Goal: Complete application form

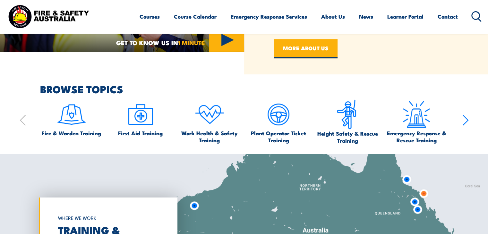
scroll to position [353, 0]
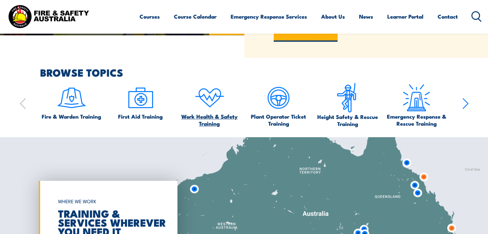
click at [213, 118] on span "Work Health & Safety Training" at bounding box center [209, 120] width 63 height 14
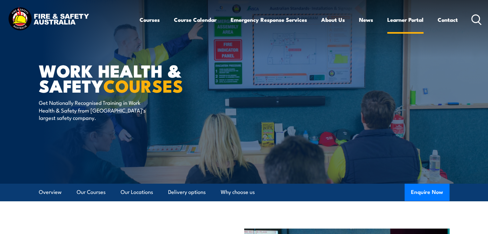
click at [404, 21] on link "Learner Portal" at bounding box center [405, 19] width 36 height 17
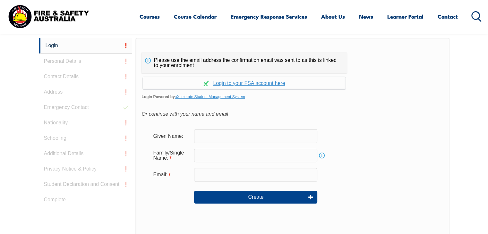
scroll to position [164, 0]
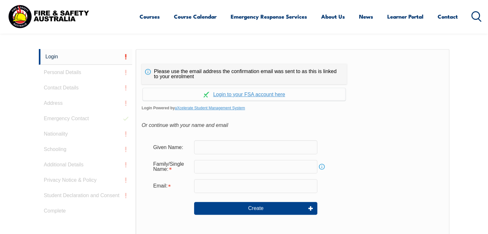
click at [236, 147] on input "text" at bounding box center [255, 147] width 123 height 13
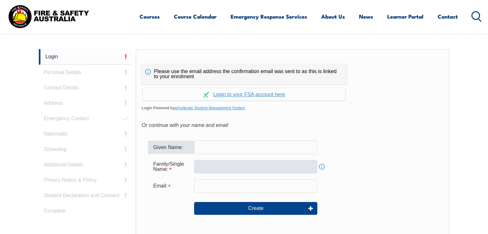
type input "Seveti"
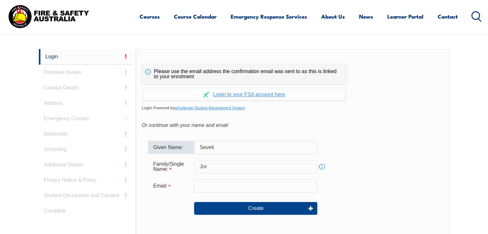
click at [230, 168] on input "Jnr" at bounding box center [255, 166] width 123 height 13
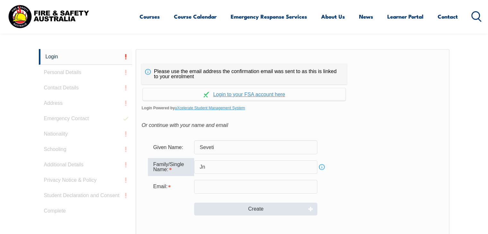
type input "J"
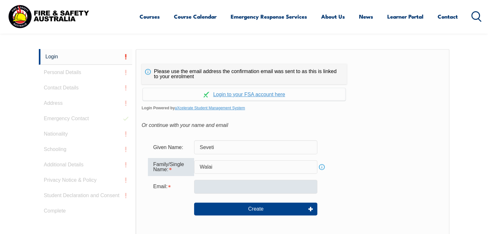
type input "Walai"
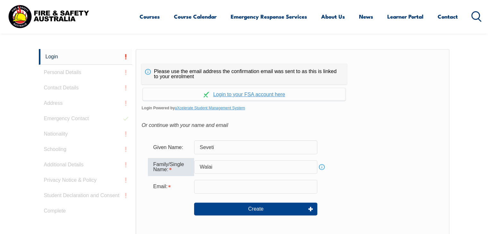
click at [208, 185] on input "email" at bounding box center [255, 186] width 123 height 13
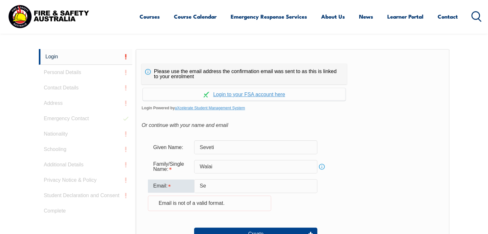
type input "S"
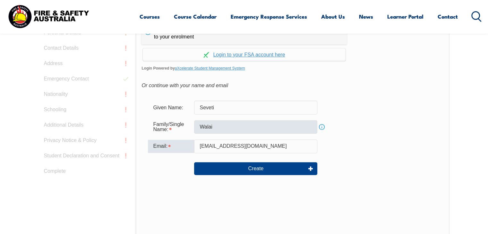
scroll to position [132, 0]
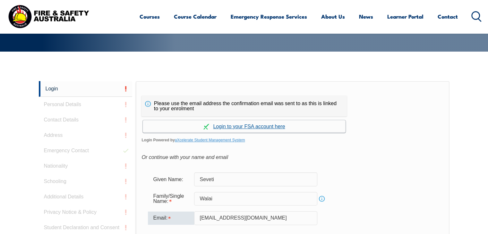
type input "[EMAIL_ADDRESS][DOMAIN_NAME]"
click at [227, 126] on link "Continue with aXcelerate" at bounding box center [244, 126] width 203 height 13
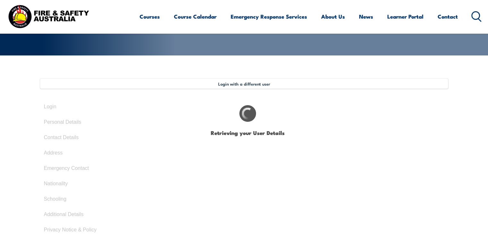
type input "Seveti"
type input "Walai Jnr"
type input "[DATE]"
select select "M"
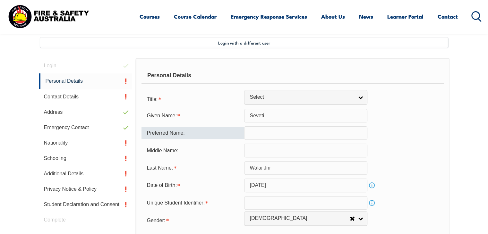
scroll to position [175, 0]
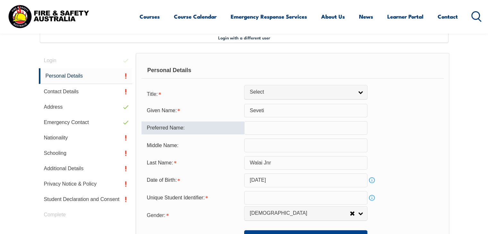
click at [278, 128] on input "text" at bounding box center [305, 127] width 123 height 13
click at [76, 78] on link "Personal Details" at bounding box center [86, 76] width 94 height 16
click at [257, 131] on input "text" at bounding box center [305, 127] width 123 height 13
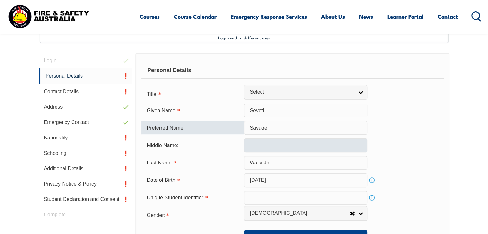
type input "Savage"
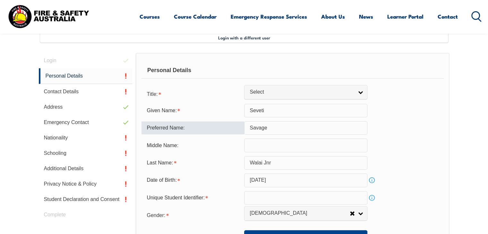
click at [256, 147] on input "text" at bounding box center [305, 145] width 123 height 13
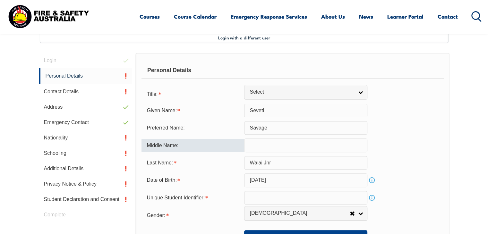
click at [306, 101] on form "Title: Mr Mrs Ms Miss Other Select Given Name: Seveti Preferred Name: Savage Mi…" at bounding box center [293, 165] width 302 height 156
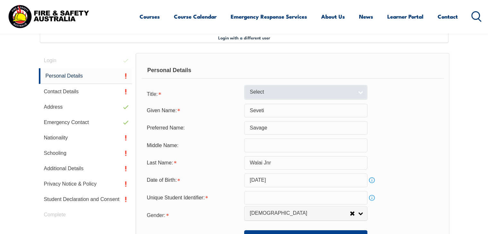
click at [306, 89] on span "Select" at bounding box center [302, 92] width 104 height 7
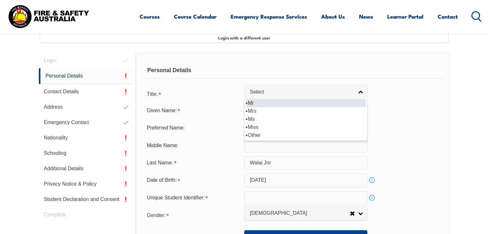
click at [250, 102] on li "Mr" at bounding box center [306, 103] width 120 height 8
select select "Mr"
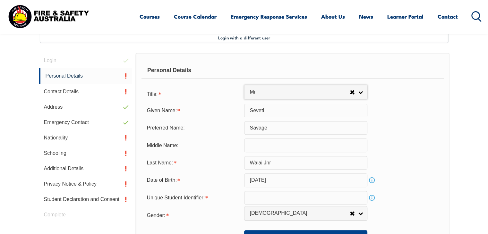
click at [279, 148] on input "text" at bounding box center [305, 145] width 123 height 13
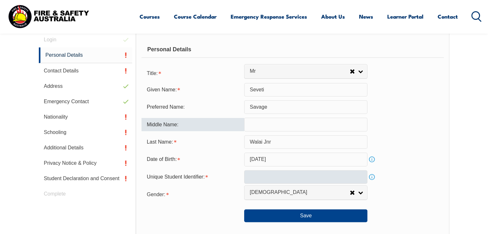
scroll to position [207, 0]
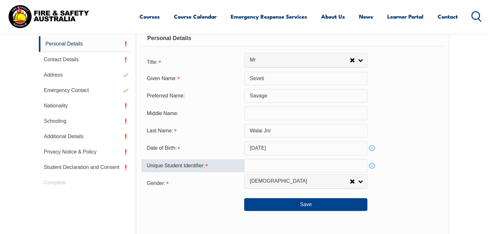
click at [277, 166] on input "text" at bounding box center [305, 165] width 123 height 13
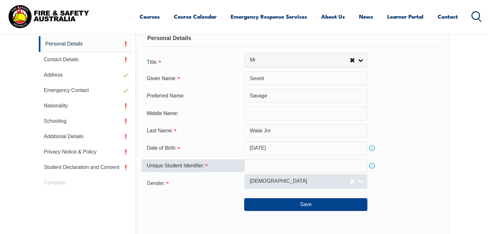
click at [270, 183] on span "[DEMOGRAPHIC_DATA]" at bounding box center [300, 181] width 100 height 7
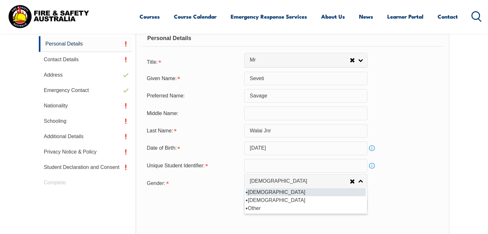
click at [254, 193] on li "[DEMOGRAPHIC_DATA]" at bounding box center [306, 192] width 120 height 8
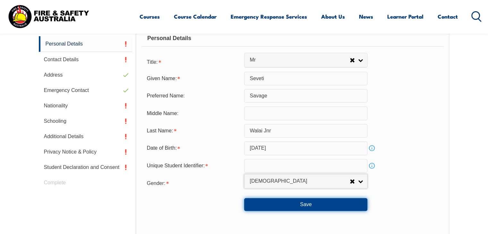
click at [264, 201] on button "Save" at bounding box center [305, 204] width 123 height 13
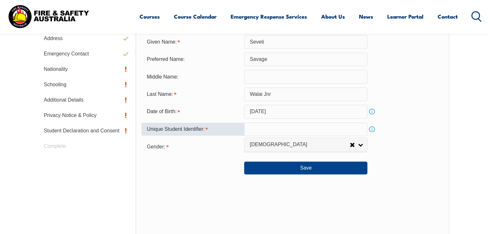
scroll to position [237, 0]
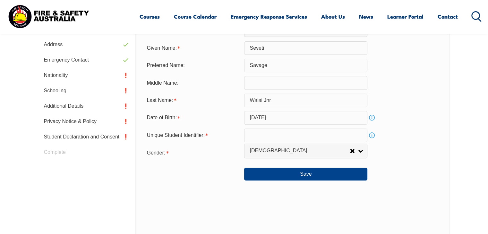
click at [370, 133] on link "Info" at bounding box center [371, 135] width 9 height 9
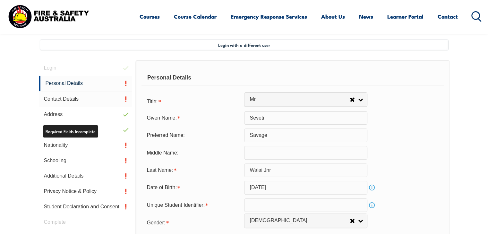
scroll to position [141, 0]
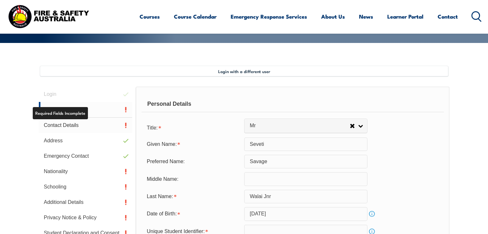
click at [81, 125] on link "Contact Details" at bounding box center [86, 125] width 94 height 15
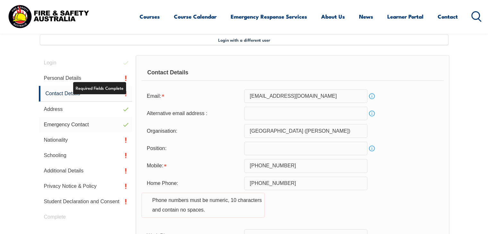
scroll to position [175, 0]
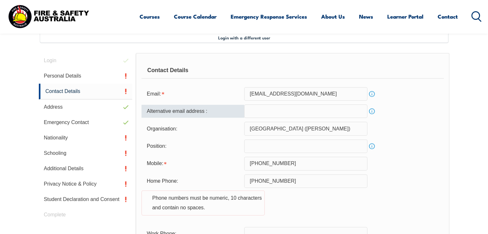
click at [260, 117] on input "email" at bounding box center [305, 111] width 123 height 13
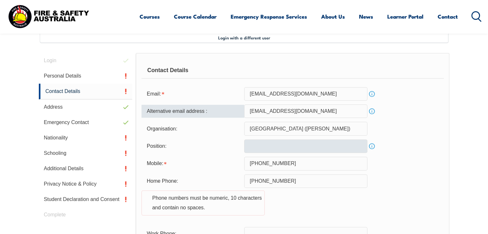
type input "[EMAIL_ADDRESS][DOMAIN_NAME]"
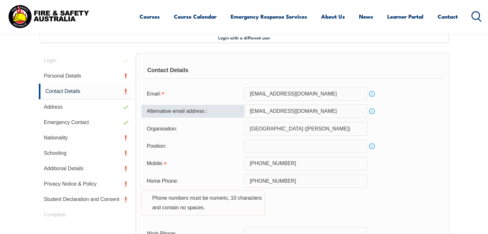
click at [264, 141] on input "text" at bounding box center [305, 146] width 123 height 13
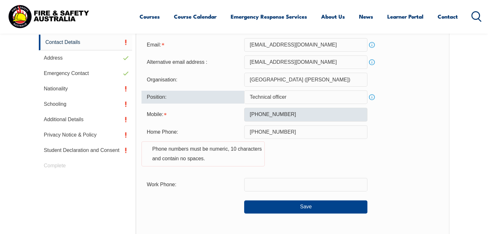
scroll to position [239, 0]
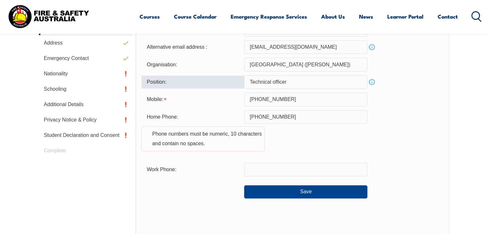
type input "Technical officer"
click at [259, 144] on div "Phone numbers must be numeric, 10 characters and contain no spaces." at bounding box center [203, 138] width 123 height 25
click at [257, 105] on input "+6799708715" at bounding box center [305, 99] width 123 height 13
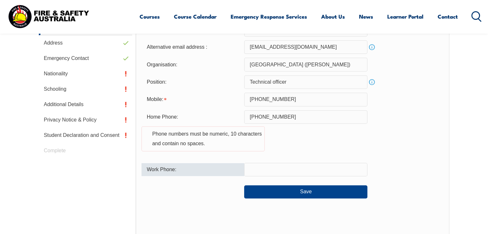
click at [258, 164] on input "text" at bounding box center [305, 169] width 123 height 13
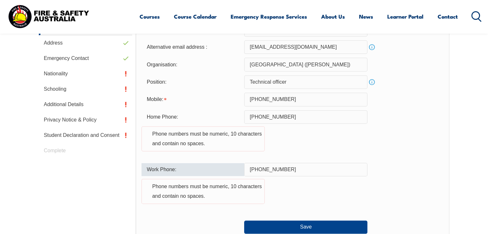
click at [261, 168] on input "+679330350" at bounding box center [305, 169] width 123 height 13
click at [267, 169] on input "330350" at bounding box center [305, 169] width 123 height 13
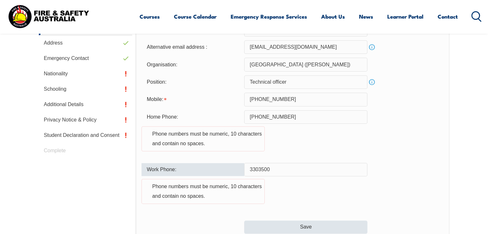
type input "3303500"
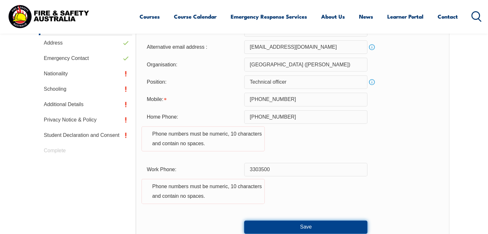
click at [282, 228] on button "Save" at bounding box center [305, 227] width 123 height 13
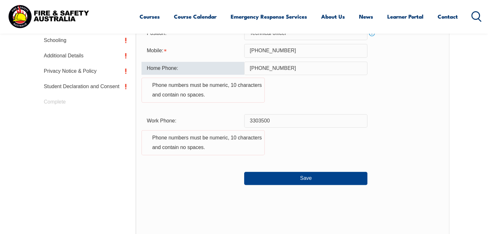
scroll to position [253, 0]
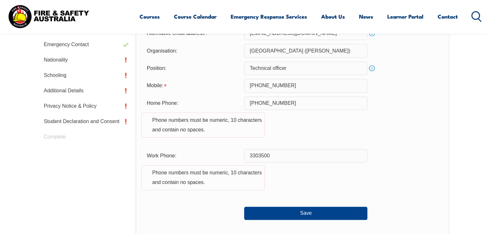
click at [280, 138] on div "Home Phone: +679 9708715 Phone numbers must be numeric, 10 characters and conta…" at bounding box center [293, 121] width 302 height 49
click at [262, 86] on input "+6799708715" at bounding box center [305, 85] width 123 height 13
click at [253, 86] on input "+6799708715" at bounding box center [305, 85] width 123 height 13
click at [282, 211] on button "Save" at bounding box center [305, 213] width 123 height 13
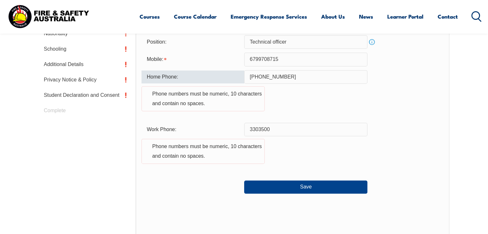
scroll to position [188, 0]
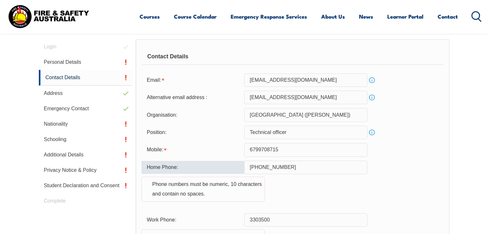
click at [282, 149] on input "6799708715" at bounding box center [305, 149] width 123 height 13
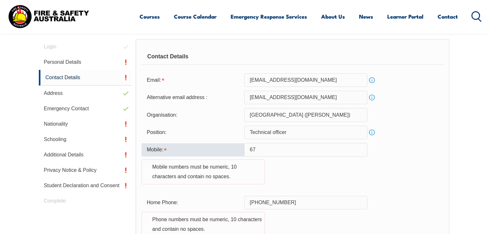
type input "6"
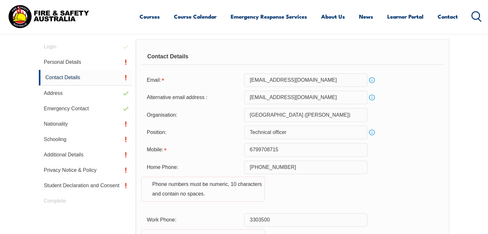
click at [268, 185] on div "Home Phone: +679 9708715 Phone numbers must be numeric, 10 characters and conta…" at bounding box center [293, 185] width 302 height 49
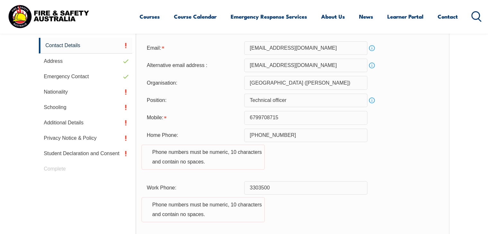
scroll to position [253, 0]
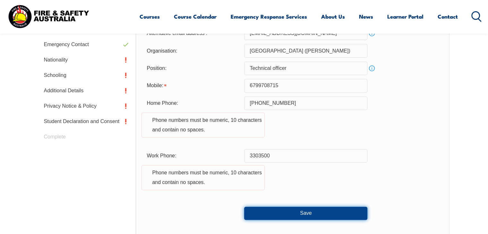
click at [277, 211] on button "Save" at bounding box center [305, 213] width 123 height 13
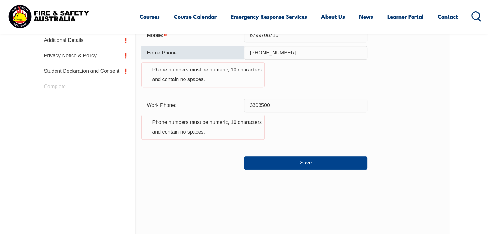
scroll to position [317, 0]
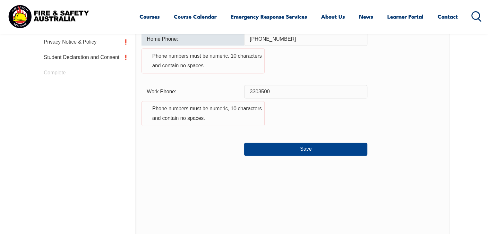
click at [272, 194] on div "Contact Details Email: seveti.walai@mepir.gov.fj Info Alternative email address…" at bounding box center [293, 79] width 314 height 337
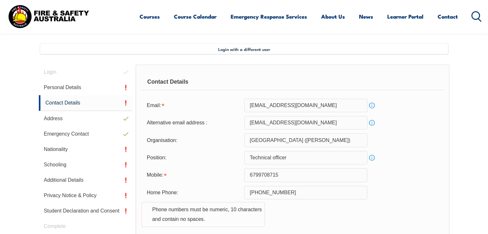
scroll to position [156, 0]
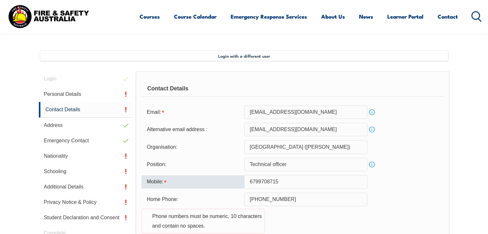
click at [258, 182] on input "6799708715" at bounding box center [305, 181] width 123 height 13
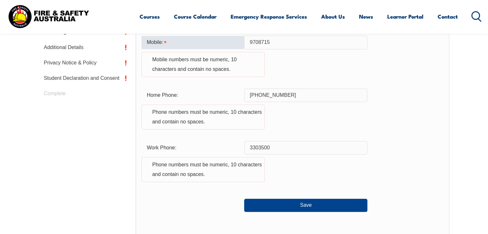
scroll to position [285, 0]
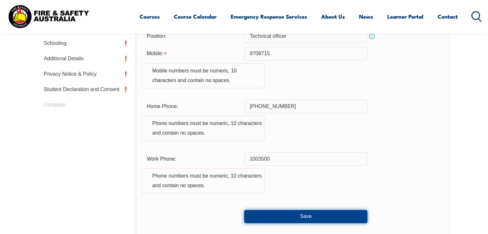
click at [275, 213] on button "Save" at bounding box center [305, 216] width 123 height 13
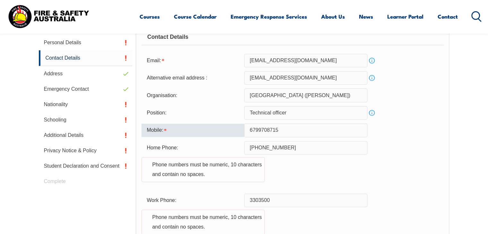
scroll to position [203, 0]
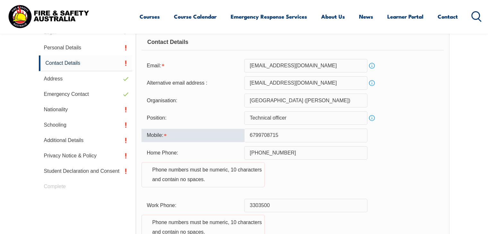
click at [250, 133] on input "6799708715" at bounding box center [305, 135] width 123 height 13
click at [257, 158] on input "+679 9708715" at bounding box center [305, 152] width 123 height 13
click at [257, 135] on input "6799708715" at bounding box center [305, 135] width 123 height 13
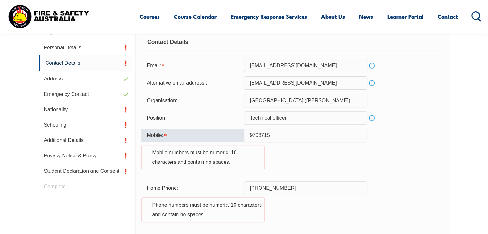
click at [268, 136] on input "9708715" at bounding box center [305, 135] width 123 height 13
type input "9"
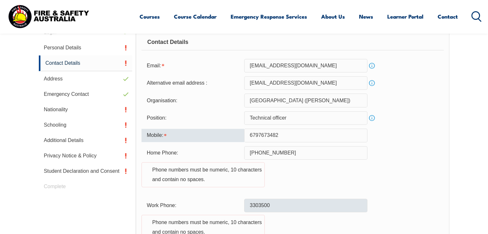
type input "6797673482"
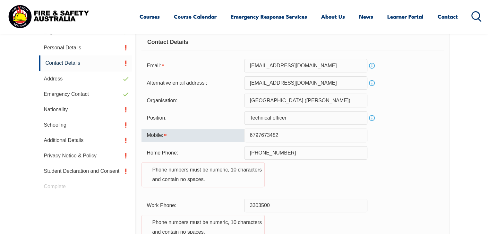
click at [295, 199] on input "3303500" at bounding box center [305, 205] width 123 height 13
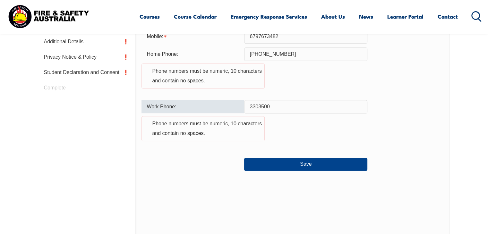
scroll to position [331, 0]
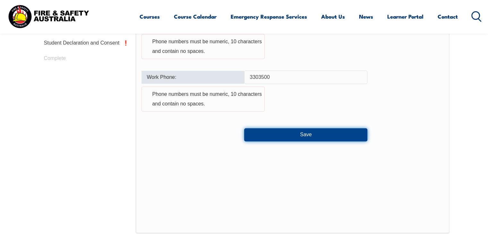
click at [298, 134] on button "Save" at bounding box center [305, 134] width 123 height 13
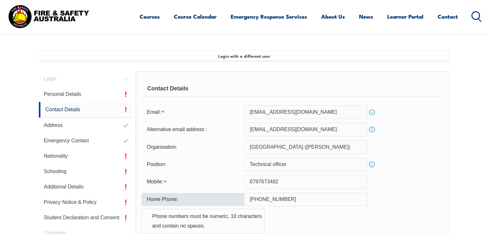
scroll to position [188, 0]
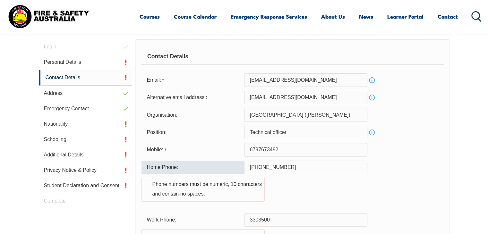
click at [263, 167] on input "+679 9708715" at bounding box center [305, 167] width 123 height 13
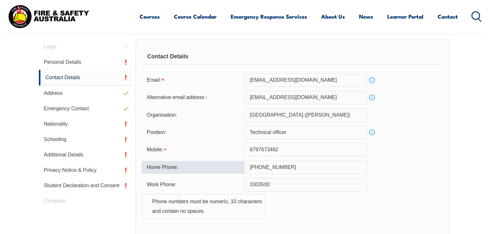
click at [279, 212] on div "Work Phone: 3303500 Phone numbers must be numeric, 10 characters and contain no…" at bounding box center [293, 202] width 302 height 49
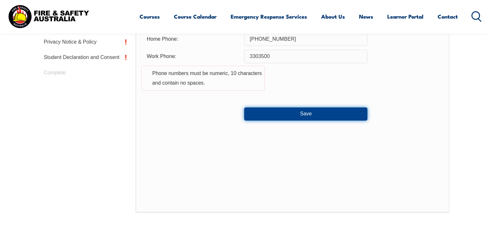
click at [291, 111] on button "Save" at bounding box center [305, 114] width 123 height 13
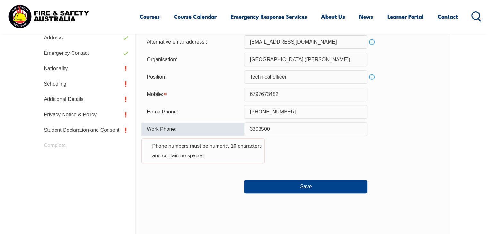
scroll to position [238, 0]
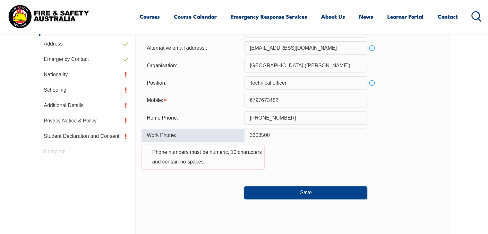
click at [251, 116] on input "+6799708715" at bounding box center [305, 117] width 123 height 13
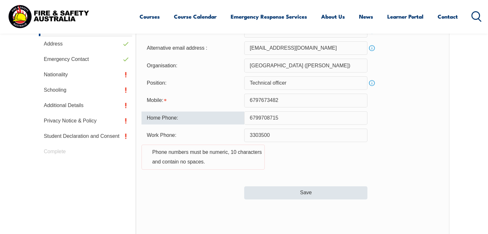
type input "6799708715"
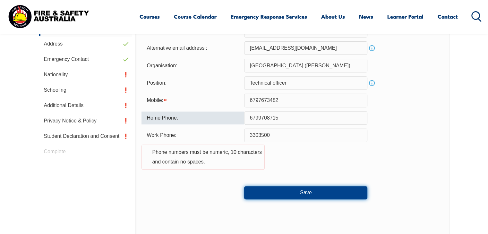
click at [291, 190] on button "Save" at bounding box center [305, 192] width 123 height 13
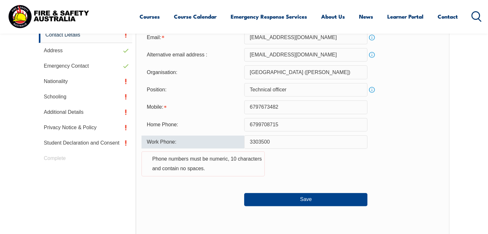
scroll to position [206, 0]
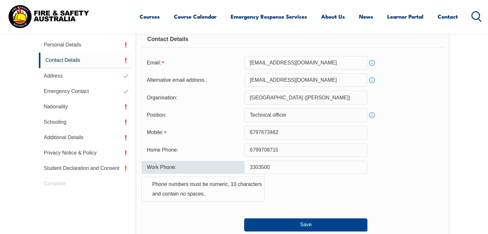
click at [250, 167] on input "3303500" at bounding box center [305, 167] width 123 height 13
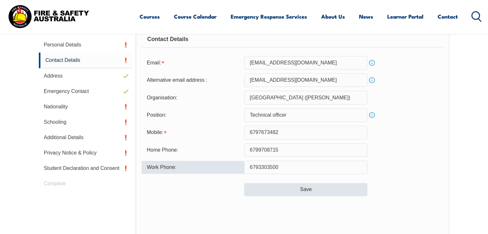
type input "6793303500"
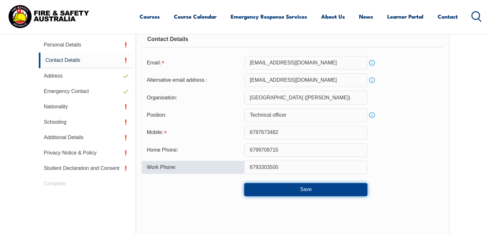
click at [268, 188] on button "Save" at bounding box center [305, 189] width 123 height 13
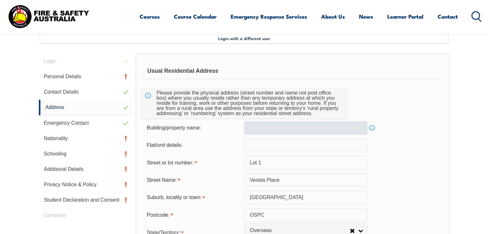
scroll to position [175, 0]
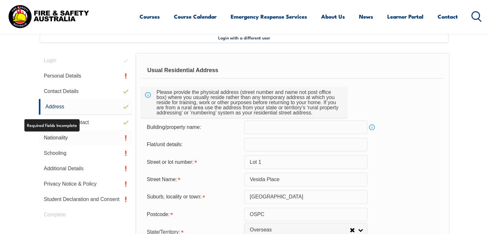
click at [74, 135] on link "Nationality" at bounding box center [86, 137] width 94 height 15
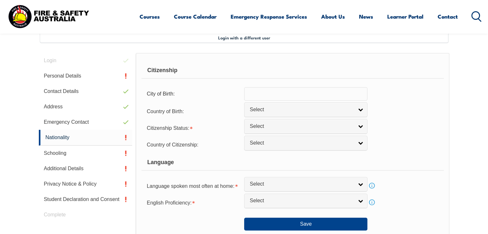
click at [272, 94] on input "text" at bounding box center [305, 93] width 123 height 13
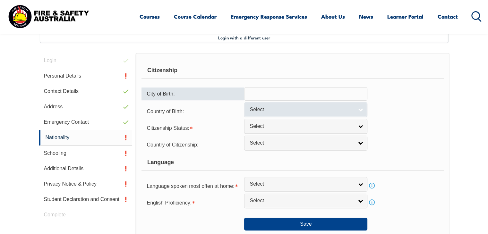
click at [289, 112] on span "Select" at bounding box center [302, 110] width 104 height 7
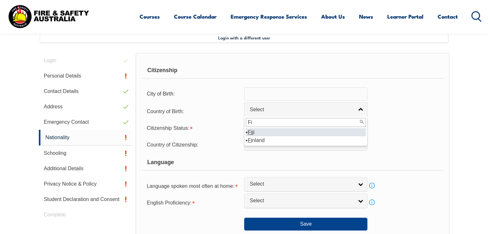
type input "Fi"
click at [261, 131] on li "Fi ji" at bounding box center [306, 132] width 120 height 8
select select "1502"
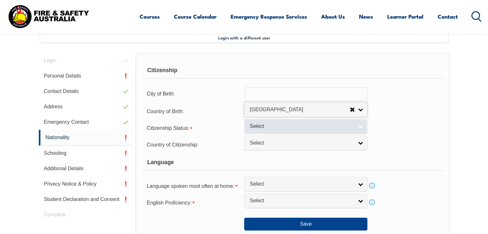
click at [274, 126] on span "Select" at bounding box center [302, 126] width 104 height 7
click at [279, 126] on span "Select" at bounding box center [302, 126] width 104 height 7
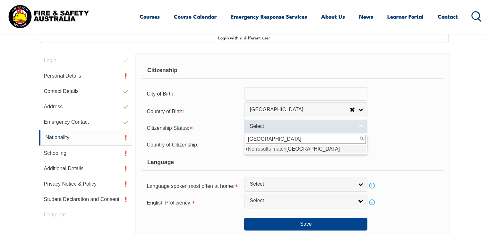
click at [349, 126] on span "Select" at bounding box center [302, 126] width 104 height 7
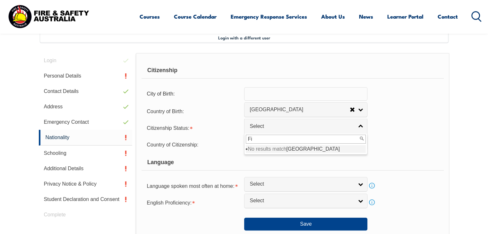
type input "F"
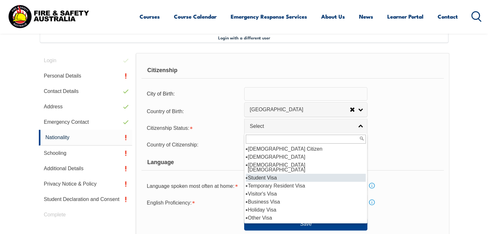
scroll to position [11, 0]
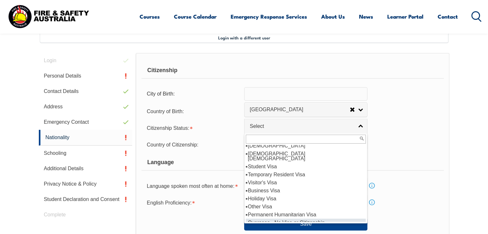
click at [287, 219] on li "Overseas - No Visa or Citizenship" at bounding box center [306, 223] width 120 height 8
select select "11"
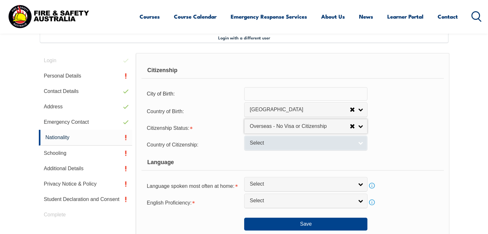
click at [282, 143] on span "Select" at bounding box center [302, 143] width 104 height 7
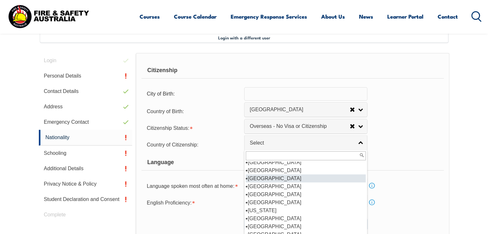
scroll to position [578, 0]
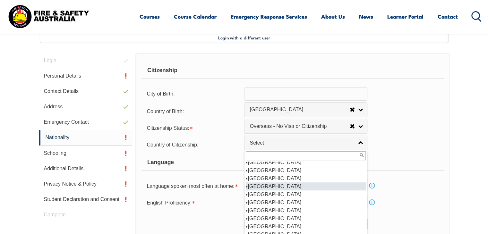
click at [258, 183] on li "[GEOGRAPHIC_DATA]" at bounding box center [306, 187] width 120 height 8
select select "1502"
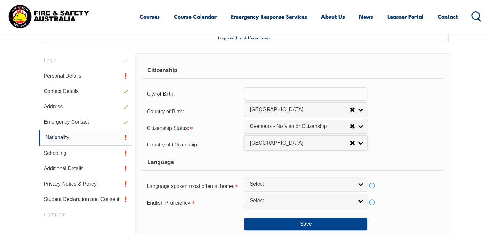
click at [273, 94] on input "text" at bounding box center [305, 93] width 123 height 13
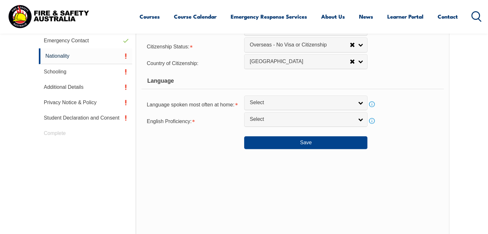
scroll to position [271, 0]
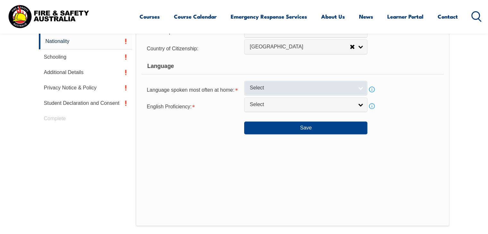
type input "Lautoka [GEOGRAPHIC_DATA]"
click at [318, 91] on link "Select" at bounding box center [305, 88] width 123 height 14
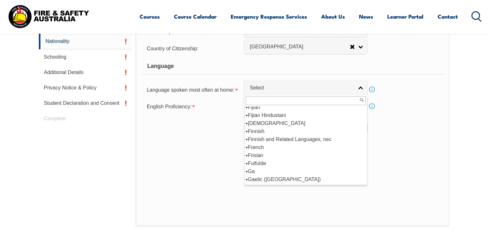
scroll to position [802, 0]
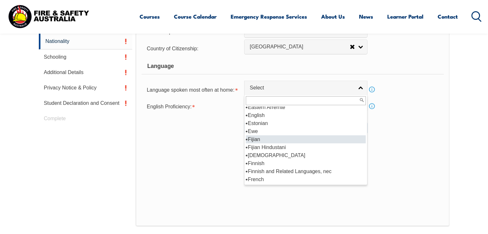
click at [269, 136] on li "Fijian" at bounding box center [306, 139] width 120 height 8
select select "9301"
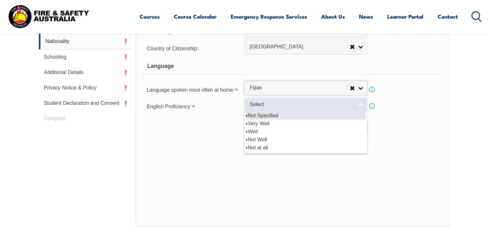
click at [292, 103] on span "Select" at bounding box center [302, 104] width 104 height 7
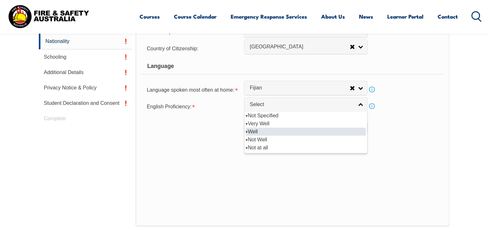
click at [263, 131] on li "Well" at bounding box center [306, 132] width 120 height 8
select select "2"
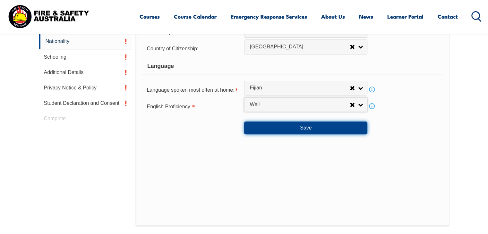
click at [298, 131] on button "Save" at bounding box center [305, 128] width 123 height 13
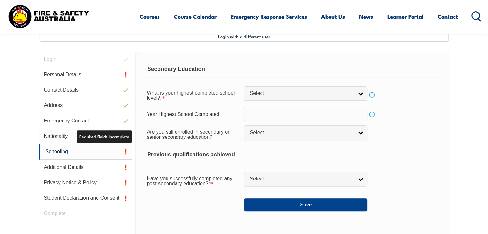
scroll to position [208, 0]
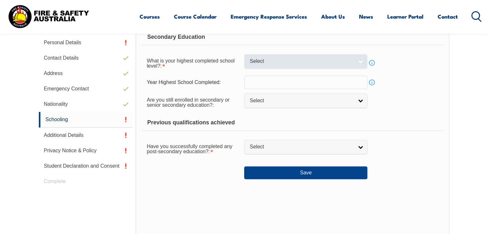
click at [301, 61] on span "Select" at bounding box center [302, 61] width 104 height 7
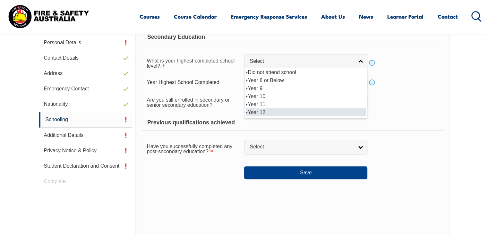
click at [264, 110] on li "Year 12" at bounding box center [306, 112] width 120 height 8
select select "12"
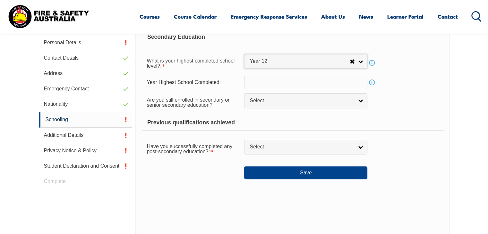
click at [262, 83] on input "text" at bounding box center [305, 82] width 123 height 13
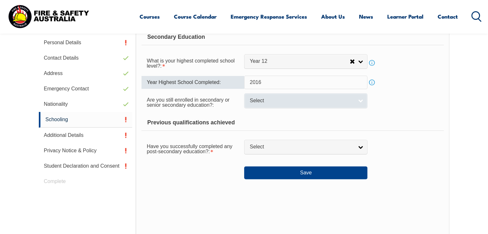
type input "2016"
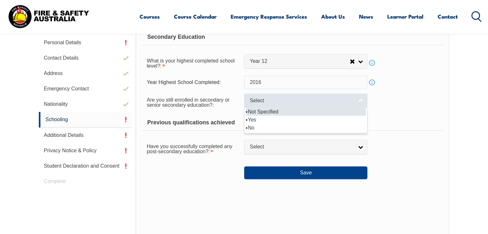
click at [282, 100] on span "Select" at bounding box center [302, 101] width 104 height 7
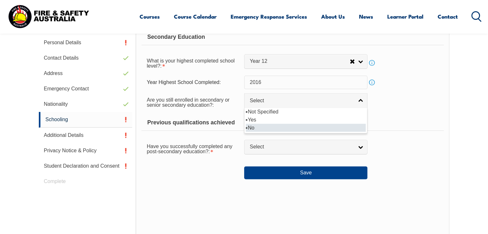
click at [259, 125] on li "No" at bounding box center [306, 128] width 120 height 8
select select "false"
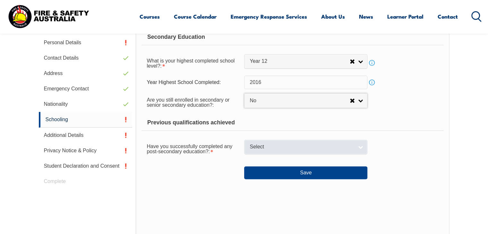
click at [270, 147] on span "Select" at bounding box center [302, 147] width 104 height 7
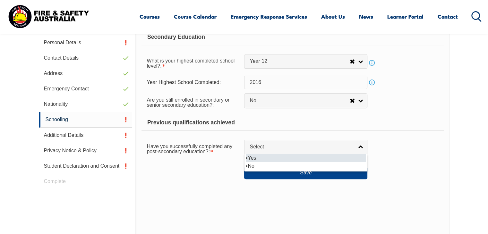
click at [255, 158] on li "Yes" at bounding box center [306, 158] width 120 height 8
select select "true"
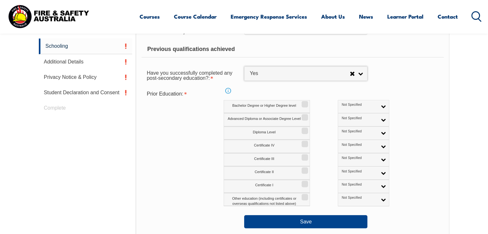
scroll to position [304, 0]
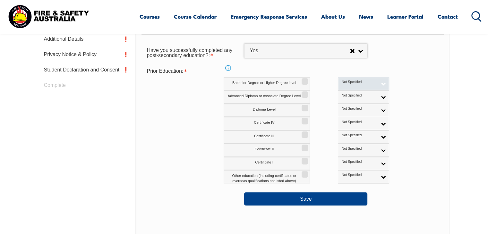
click at [354, 85] on link "Not Specified" at bounding box center [363, 83] width 51 height 13
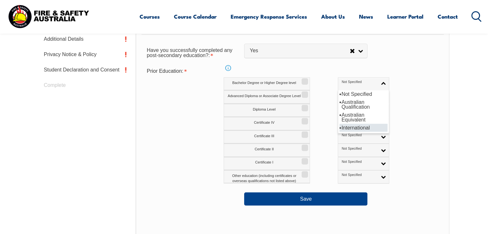
click at [340, 130] on li "International" at bounding box center [364, 128] width 48 height 8
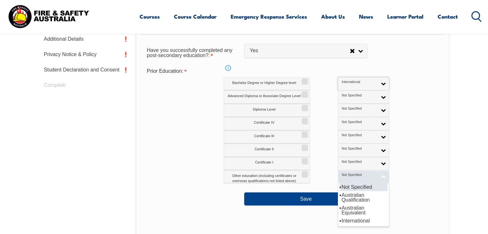
click at [349, 172] on link "Not Specified" at bounding box center [363, 176] width 51 height 13
click at [419, 152] on div "Prior Education: Info Bachelor Degree or Higher Degree level Not Specified Aust…" at bounding box center [293, 124] width 302 height 119
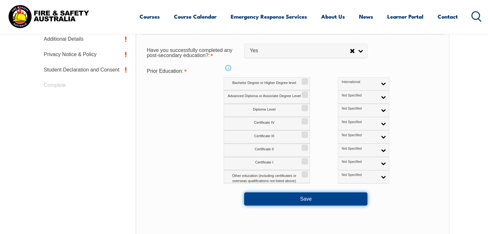
click at [328, 197] on button "Save" at bounding box center [305, 199] width 123 height 13
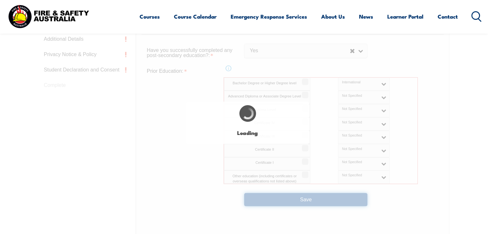
select select "false"
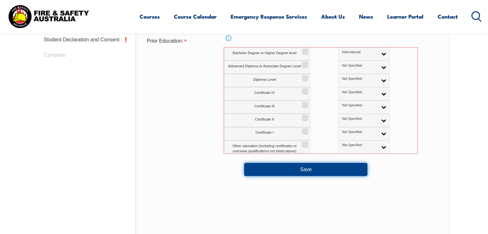
scroll to position [337, 0]
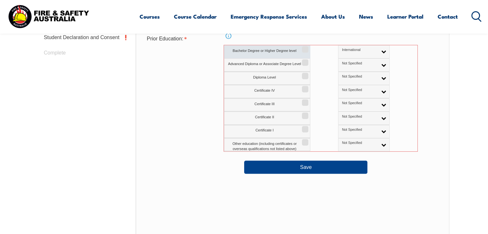
click at [304, 48] on input "Bachelor Degree or Higher Degree level" at bounding box center [304, 47] width 4 height 1
checkbox input "true"
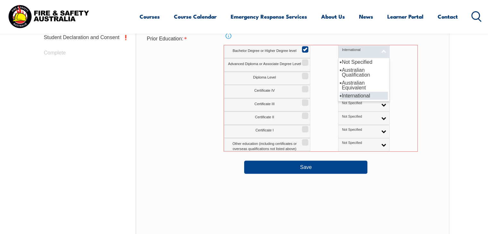
click at [357, 50] on link "International" at bounding box center [363, 51] width 51 height 13
click at [340, 93] on li "International" at bounding box center [364, 96] width 48 height 8
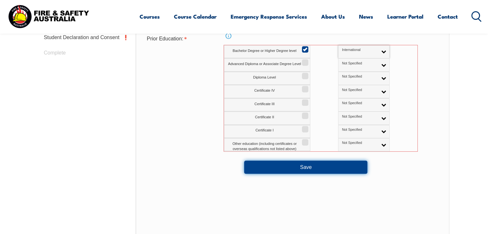
click at [328, 167] on button "Save" at bounding box center [305, 167] width 123 height 13
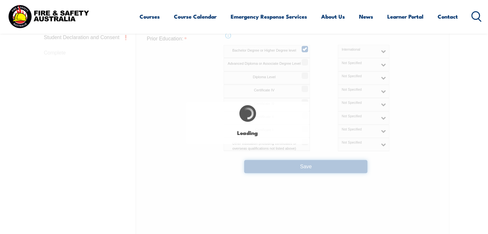
select select
select select "false"
select select "true"
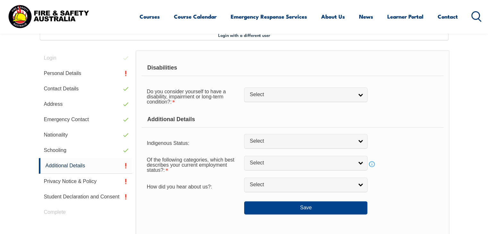
scroll to position [175, 0]
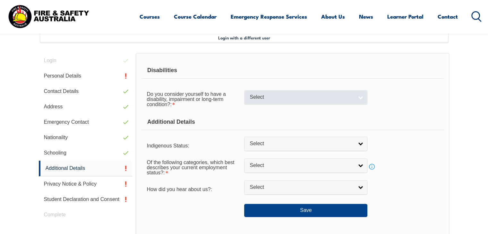
click at [317, 99] on span "Select" at bounding box center [302, 97] width 104 height 7
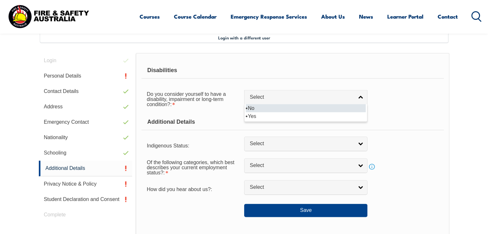
click at [255, 108] on li "No" at bounding box center [306, 108] width 120 height 8
select select "false"
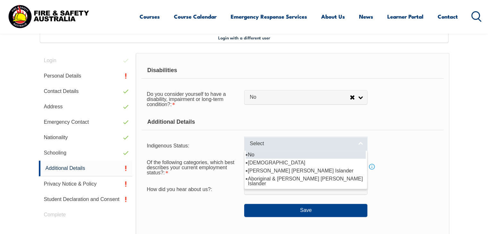
click at [291, 147] on link "Select" at bounding box center [305, 144] width 123 height 14
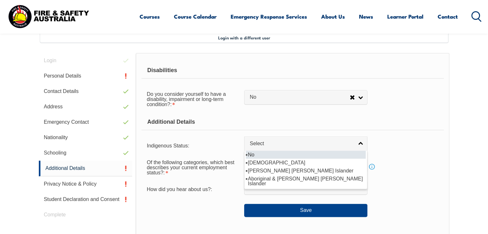
click at [255, 152] on li "No" at bounding box center [306, 155] width 120 height 8
select select "4"
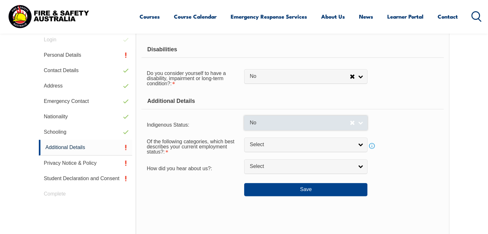
scroll to position [207, 0]
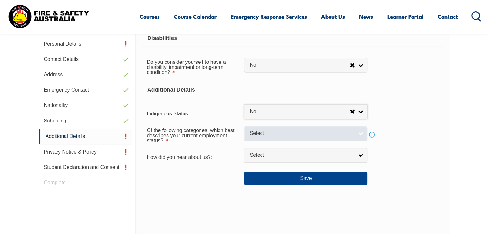
click at [280, 138] on link "Select" at bounding box center [305, 133] width 123 height 14
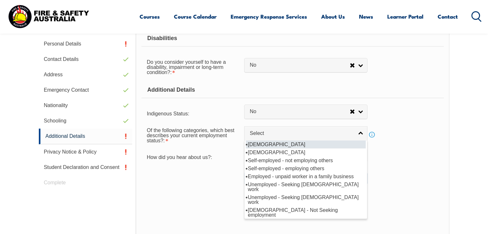
click at [277, 143] on li "[DEMOGRAPHIC_DATA]" at bounding box center [306, 145] width 120 height 8
select select "1"
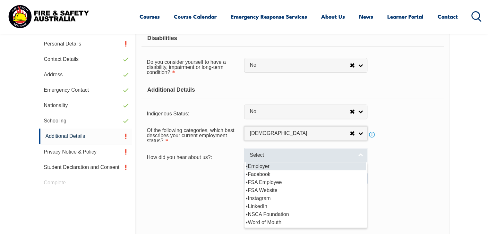
click at [274, 155] on span "Select" at bounding box center [302, 155] width 104 height 7
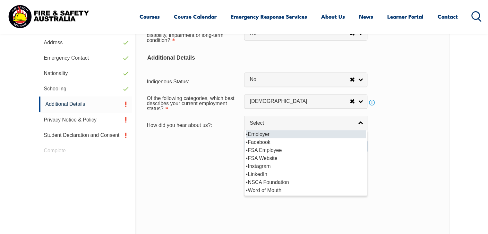
click at [275, 134] on li "Employer" at bounding box center [306, 134] width 120 height 8
select select "8019"
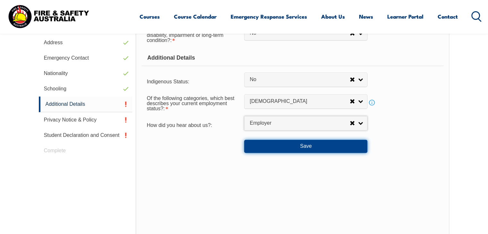
click at [301, 146] on button "Save" at bounding box center [305, 146] width 123 height 13
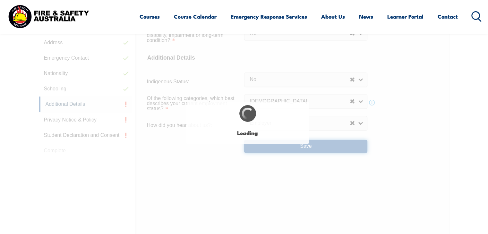
select select "false"
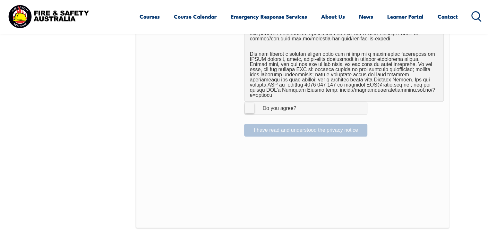
scroll to position [431, 0]
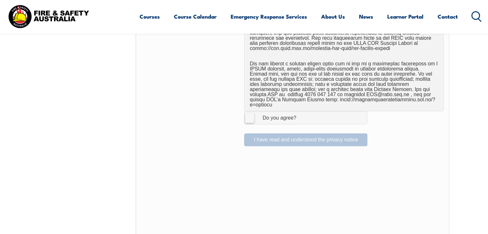
click at [249, 112] on label "I Agree Do you agree?" at bounding box center [305, 117] width 123 height 13
click at [301, 112] on input "I Agree Do you agree?" at bounding box center [306, 118] width 11 height 12
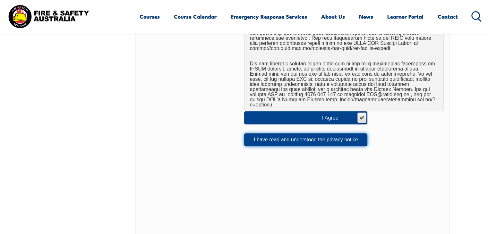
click at [271, 135] on button "I have read and understood the privacy notice" at bounding box center [305, 140] width 123 height 13
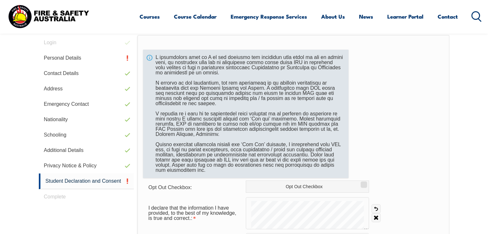
scroll to position [207, 0]
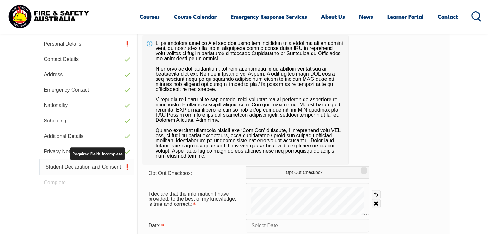
click at [108, 170] on link "Student Declaration and Consent" at bounding box center [86, 168] width 95 height 16
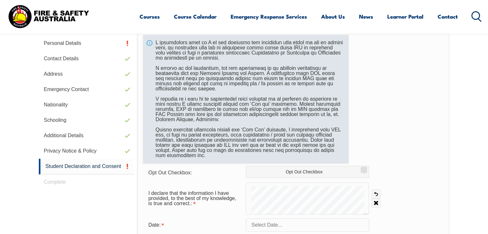
scroll to position [239, 0]
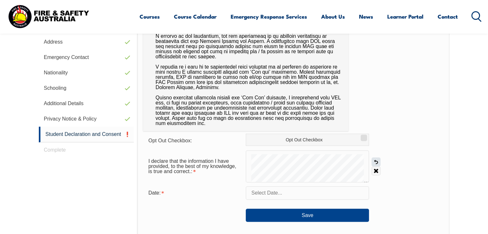
click at [378, 160] on link "Undo" at bounding box center [376, 162] width 9 height 9
click at [374, 161] on link "Undo" at bounding box center [376, 162] width 9 height 9
click at [376, 163] on link "Undo" at bounding box center [376, 162] width 9 height 9
click at [375, 171] on link "Clear" at bounding box center [376, 171] width 9 height 9
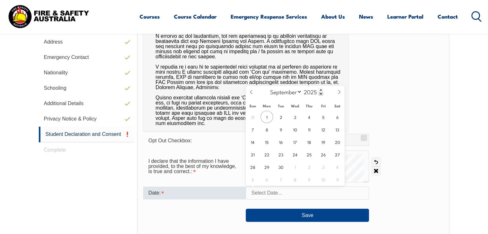
click at [268, 194] on input "text" at bounding box center [307, 192] width 123 height 13
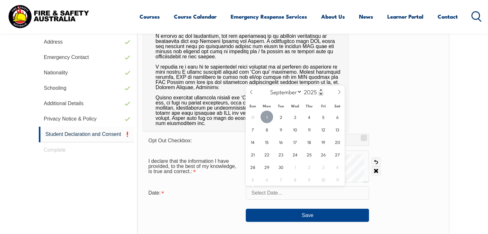
click at [267, 118] on span "1" at bounding box center [267, 117] width 13 height 13
type input "[DATE]"
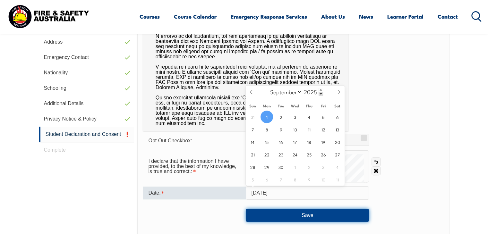
click at [303, 215] on button "Save" at bounding box center [307, 215] width 123 height 13
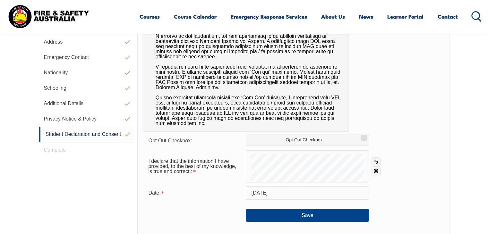
click at [54, 152] on div "Login Personal Details Contact Details Address Emergency Contact Nationality Sc…" at bounding box center [88, 176] width 99 height 377
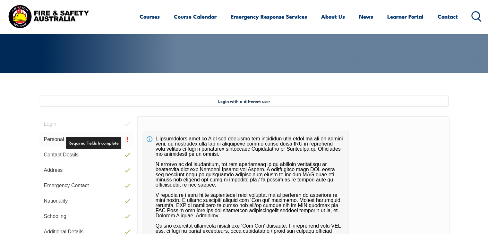
click at [110, 139] on link "Personal Details" at bounding box center [86, 139] width 95 height 15
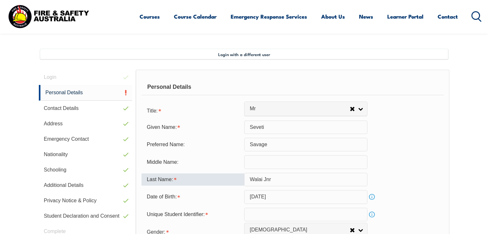
scroll to position [251, 0]
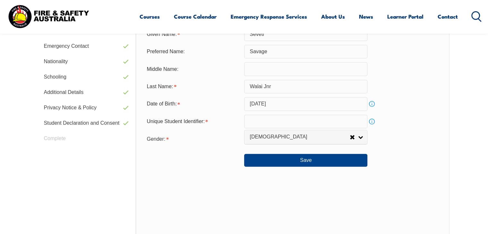
click at [373, 121] on link "Info" at bounding box center [371, 121] width 9 height 9
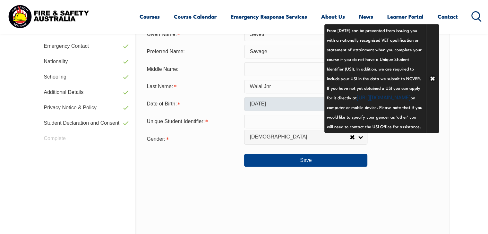
click at [365, 101] on link "https://www.usi.gov.au/your-usi/create-usi" at bounding box center [384, 97] width 54 height 8
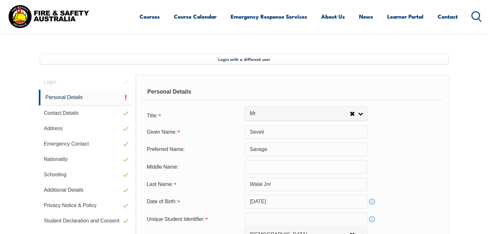
scroll to position [123, 0]
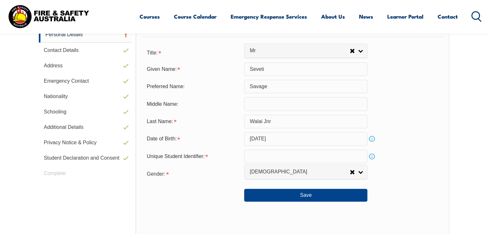
scroll to position [219, 0]
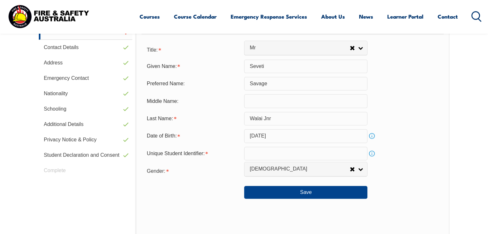
click at [271, 89] on input "Savage" at bounding box center [305, 83] width 123 height 13
type input "S"
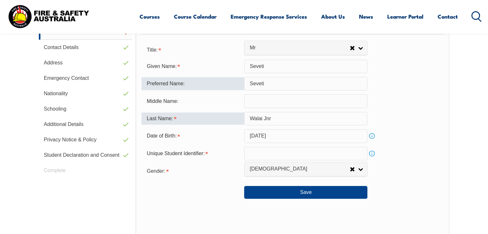
type input "Seveti"
click at [212, 113] on div "Last Name:" at bounding box center [193, 119] width 103 height 12
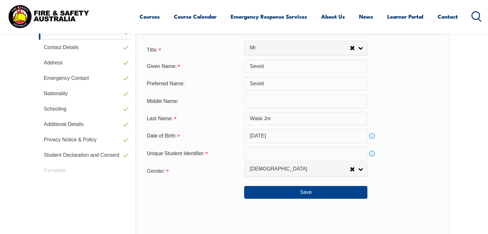
click at [249, 152] on input "text" at bounding box center [305, 153] width 123 height 13
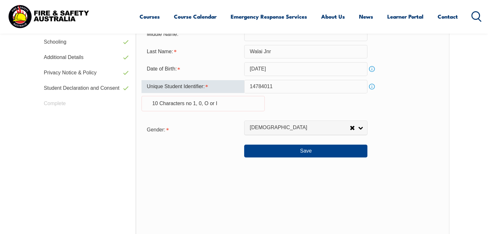
scroll to position [315, 0]
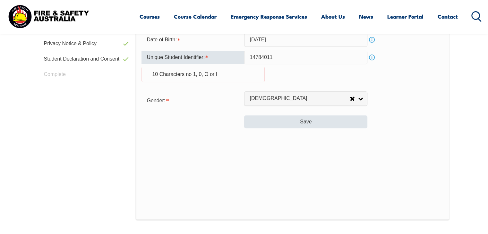
type input "14784011"
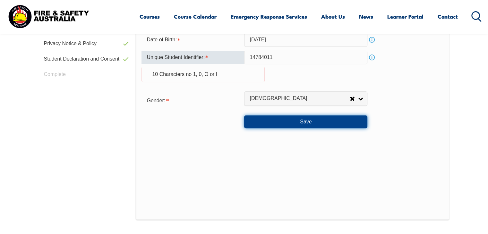
click at [360, 127] on button "Save" at bounding box center [305, 122] width 123 height 13
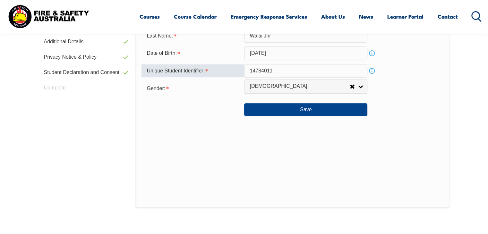
scroll to position [205, 0]
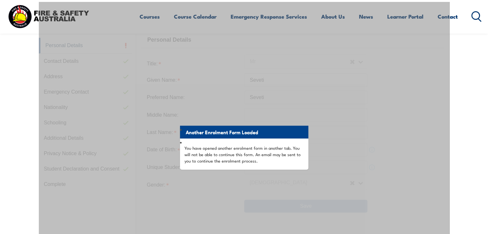
click at [336, 143] on div "Another Enrolment Form Loaded You have opened another enrolment form in another…" at bounding box center [244, 179] width 411 height 354
click at [278, 143] on li "You have opened another enrolment form in another tab. You will not be able to …" at bounding box center [244, 154] width 128 height 31
click at [304, 137] on li "Another Enrolment Form Loaded" at bounding box center [244, 132] width 128 height 13
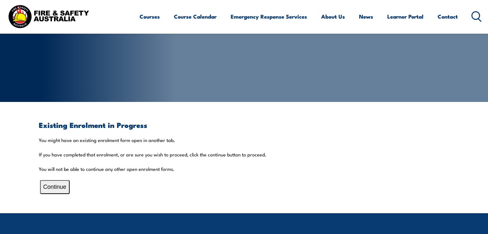
scroll to position [128, 0]
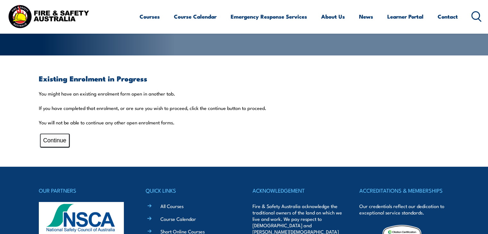
click at [58, 144] on button "Continue" at bounding box center [55, 141] width 30 height 14
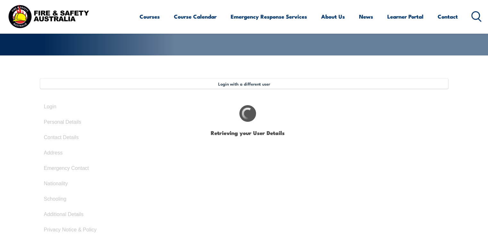
select select "Mr"
type input "Seveti"
type input "Walai Jnr"
type input "[DATE]"
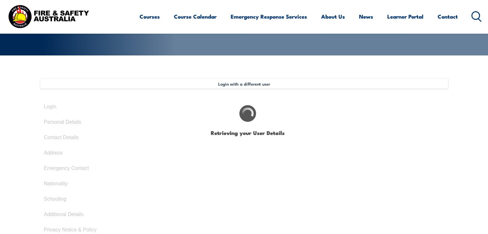
select select "M"
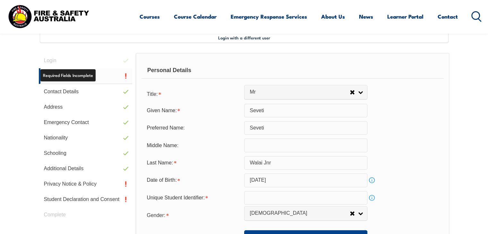
scroll to position [175, 0]
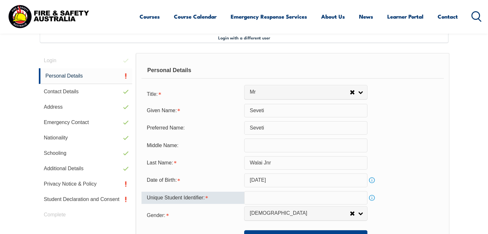
click at [166, 196] on div "Unique Student Identifier:" at bounding box center [193, 198] width 103 height 12
click at [207, 197] on div "Unique Student Identifier:" at bounding box center [193, 198] width 103 height 12
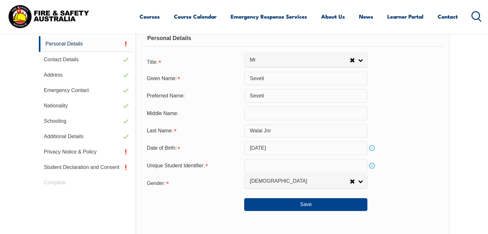
click at [374, 164] on link "Info" at bounding box center [371, 165] width 9 height 9
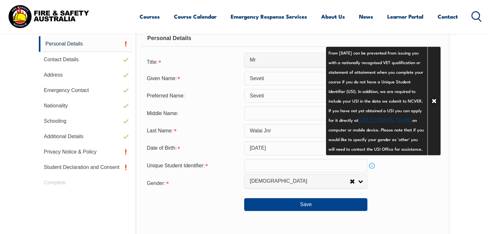
click at [364, 123] on link "https://www.usi.gov.au/your-usi/create-usi" at bounding box center [386, 120] width 54 height 8
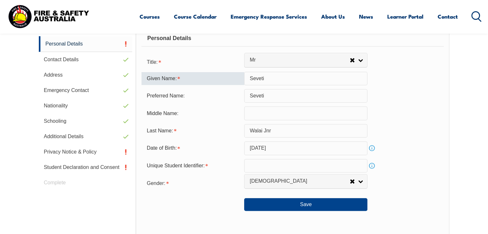
click at [336, 77] on input "Seveti" at bounding box center [305, 78] width 123 height 13
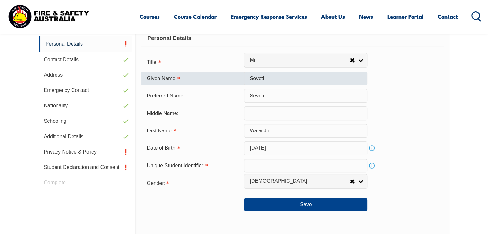
type input "Jnr"
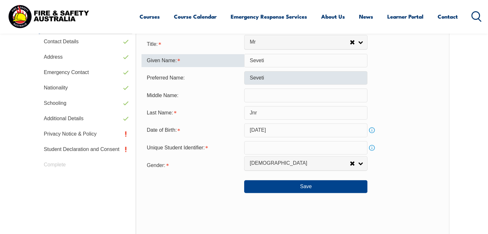
scroll to position [239, 0]
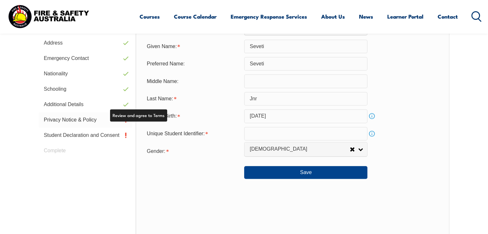
click at [81, 120] on link "Privacy Notice & Policy" at bounding box center [86, 119] width 94 height 15
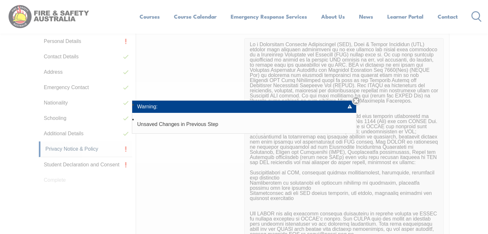
scroll to position [211, 0]
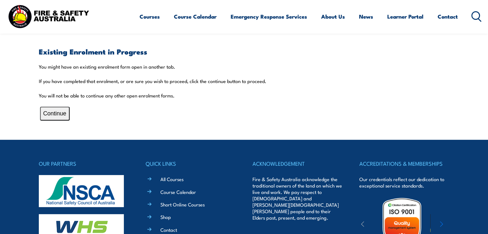
scroll to position [64, 0]
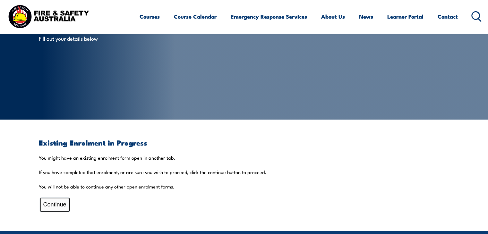
click at [58, 208] on button "Continue" at bounding box center [55, 205] width 30 height 14
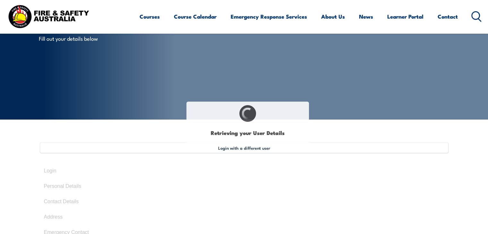
select select "Mr"
type input "Seveti"
type input "Walai Jnr"
type input "[DATE]"
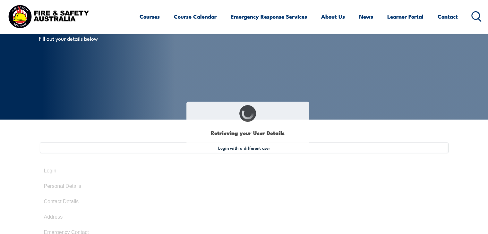
select select "M"
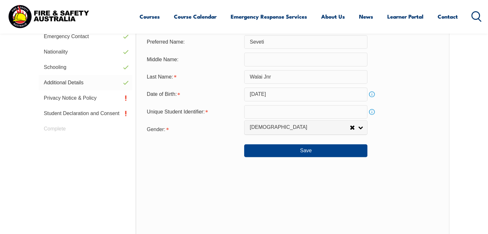
scroll to position [261, 0]
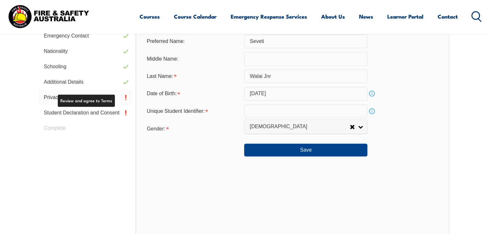
click at [107, 102] on link "Privacy Notice & Policy" at bounding box center [86, 97] width 94 height 15
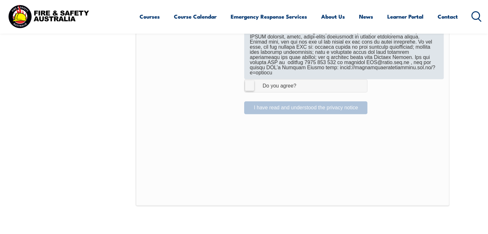
scroll to position [475, 0]
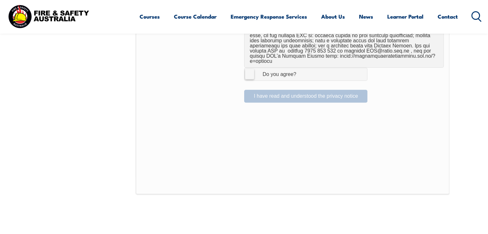
click at [254, 72] on span "I Agree Do you agree?" at bounding box center [273, 74] width 57 height 12
click at [301, 72] on input "I Agree Do you agree?" at bounding box center [306, 74] width 11 height 12
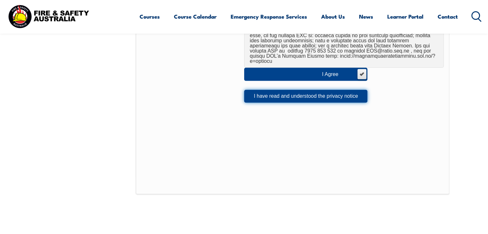
click at [266, 93] on button "I have read and understood the privacy notice" at bounding box center [305, 96] width 123 height 13
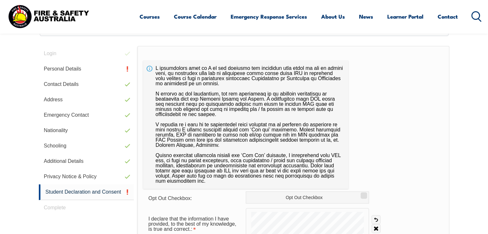
scroll to position [175, 0]
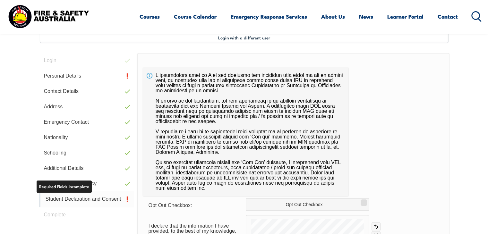
click at [83, 195] on link "Student Declaration and Consent" at bounding box center [86, 200] width 95 height 16
click at [84, 198] on link "Student Declaration and Consent" at bounding box center [86, 200] width 95 height 16
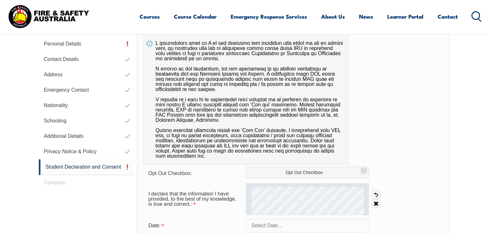
scroll to position [239, 0]
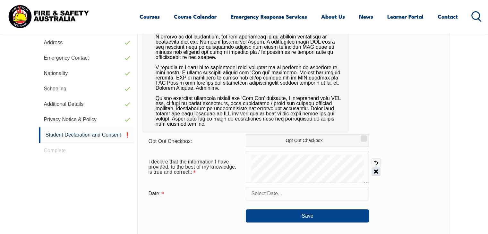
click at [374, 169] on link "Clear" at bounding box center [376, 171] width 9 height 9
click at [375, 171] on link "Clear" at bounding box center [376, 171] width 9 height 9
click at [298, 194] on input "text" at bounding box center [307, 193] width 123 height 13
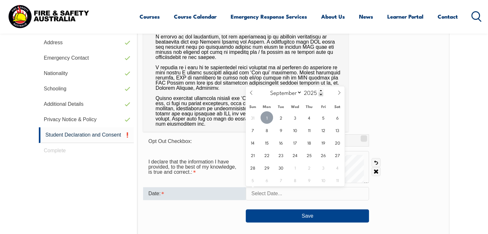
click at [270, 119] on span "1" at bounding box center [267, 117] width 13 height 13
type input "[DATE]"
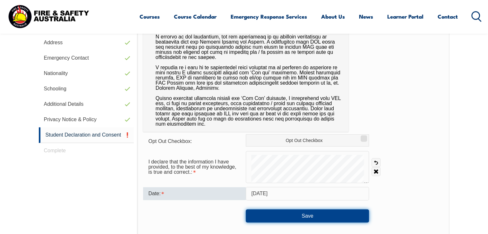
click at [290, 217] on button "Save" at bounding box center [307, 216] width 123 height 13
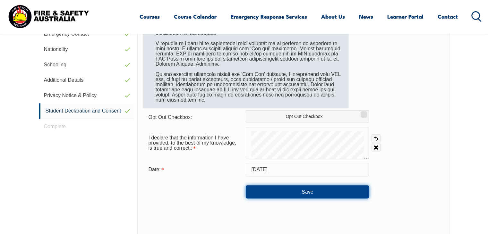
scroll to position [271, 0]
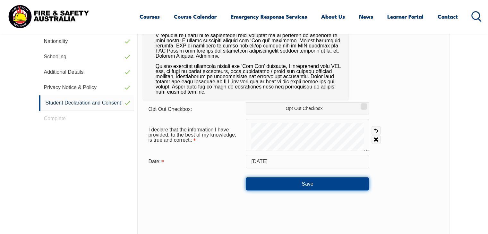
click at [293, 184] on button "Save" at bounding box center [307, 183] width 123 height 13
click at [50, 120] on div "Login Personal Details Contact Details Address Emergency Contact Nationality Sc…" at bounding box center [88, 145] width 99 height 377
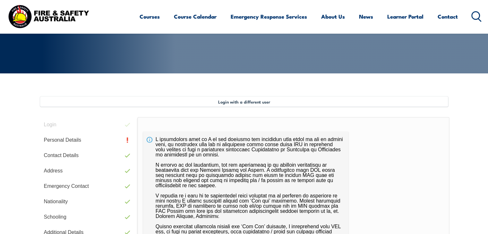
scroll to position [143, 0]
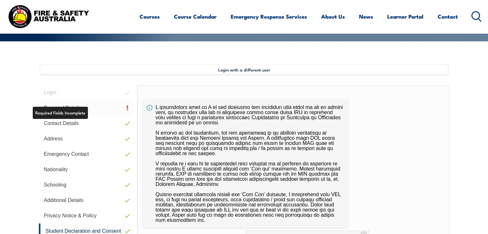
click at [89, 104] on link "Personal Details" at bounding box center [86, 107] width 95 height 15
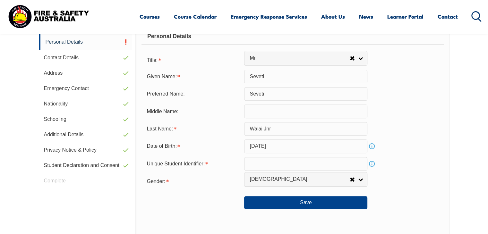
scroll to position [239, 0]
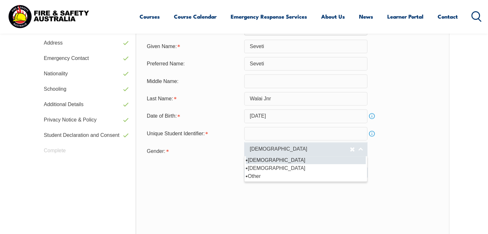
click at [334, 152] on span "[DEMOGRAPHIC_DATA]" at bounding box center [300, 149] width 100 height 7
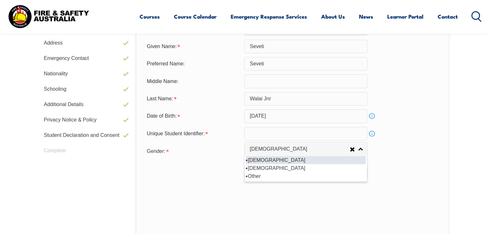
click at [255, 159] on li "[DEMOGRAPHIC_DATA]" at bounding box center [306, 160] width 120 height 8
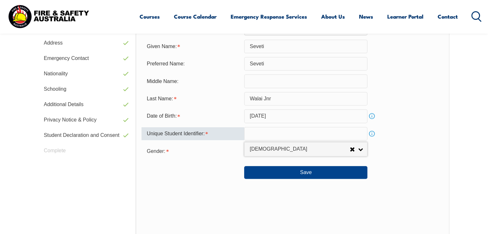
click at [279, 133] on input "text" at bounding box center [305, 133] width 123 height 13
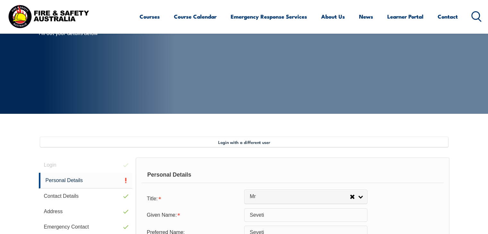
scroll to position [46, 0]
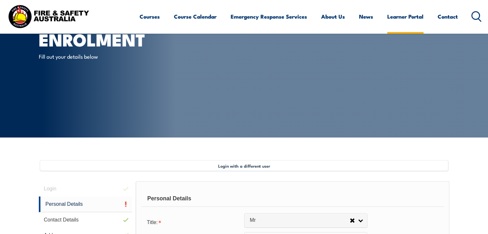
click at [406, 14] on link "Learner Portal" at bounding box center [405, 16] width 36 height 17
